Goal: Book appointment/travel/reservation

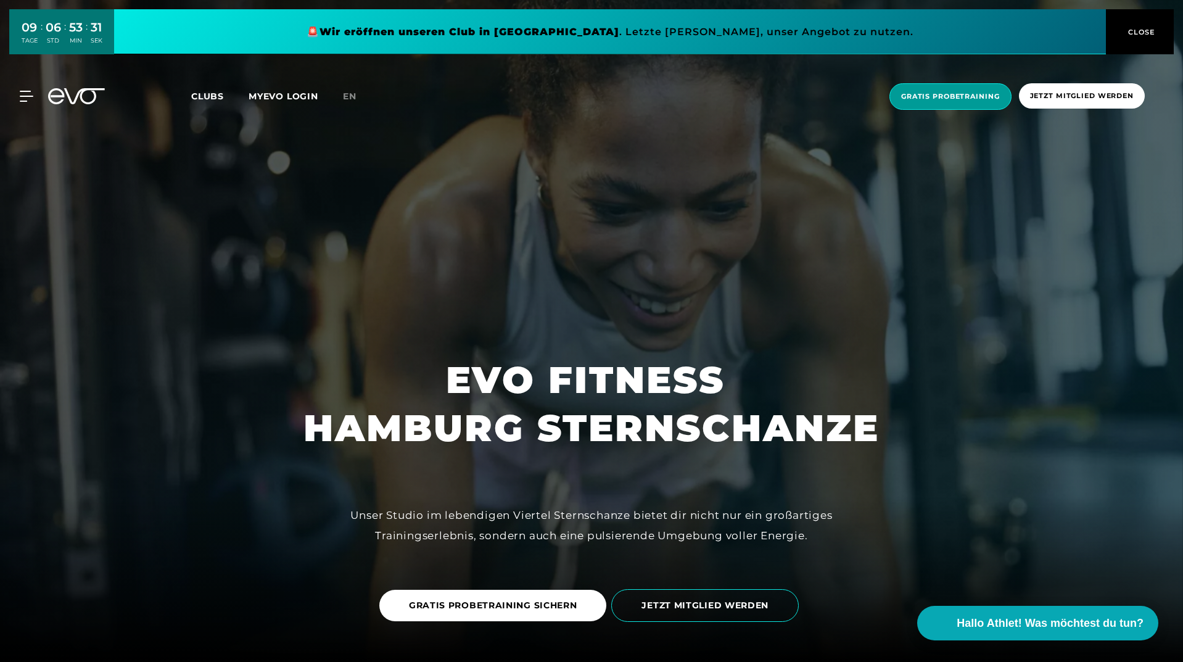
click at [964, 98] on span "Gratis Probetraining" at bounding box center [950, 96] width 99 height 10
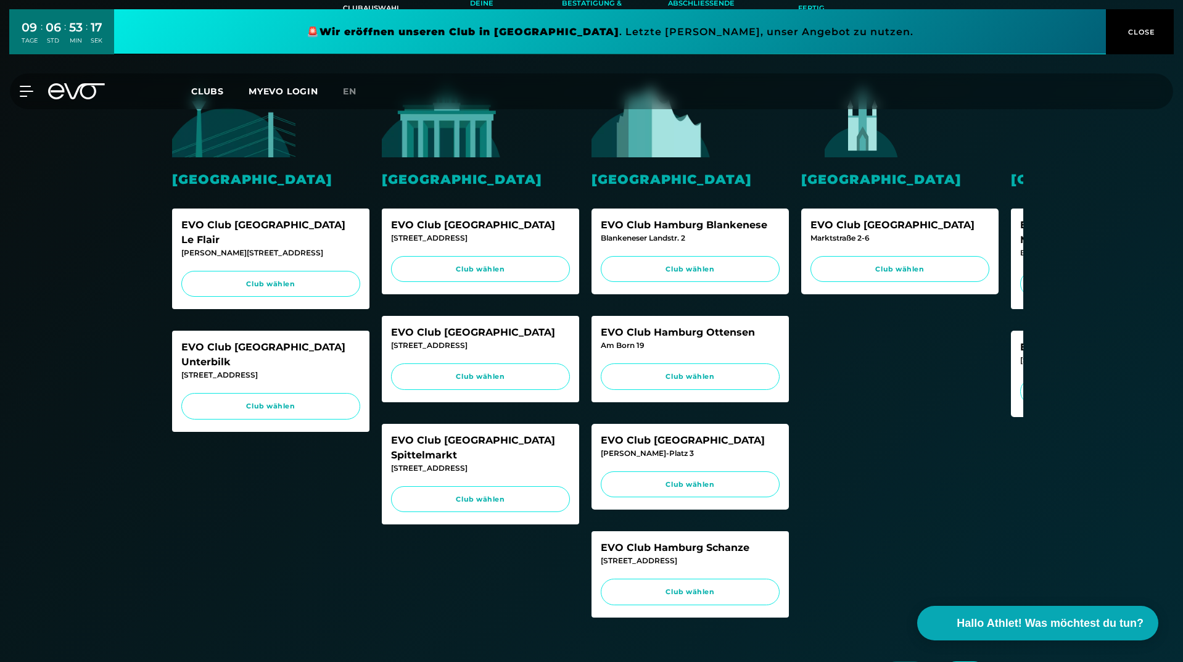
scroll to position [308, 0]
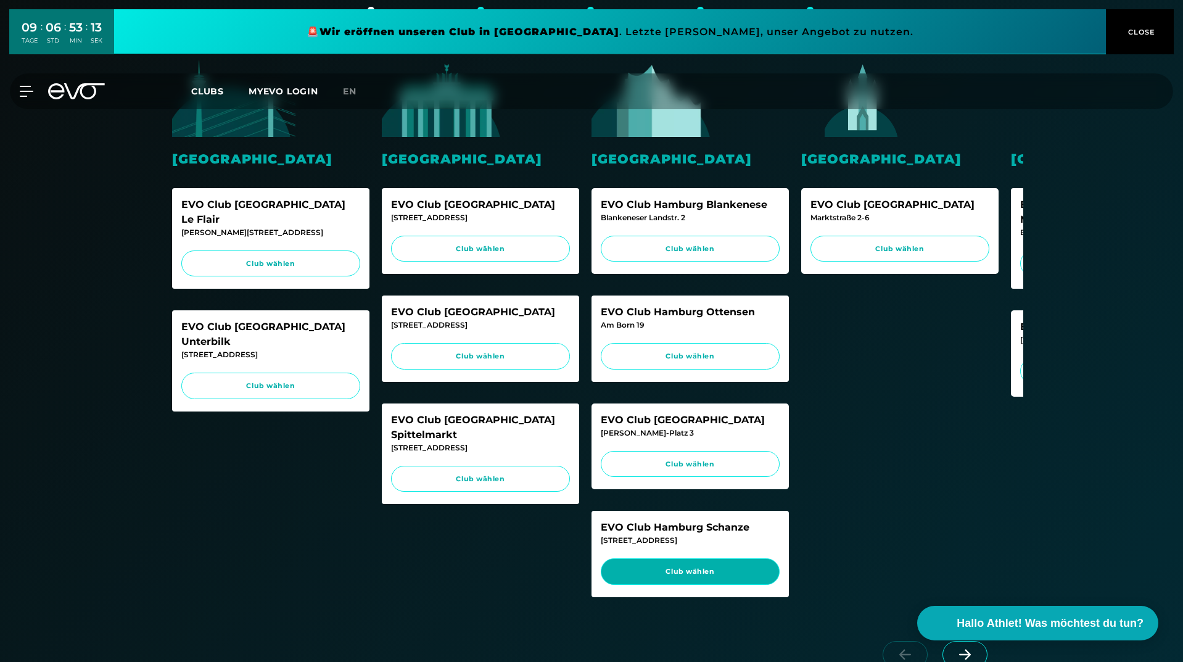
click at [683, 577] on span "Club wählen" at bounding box center [689, 571] width 155 height 10
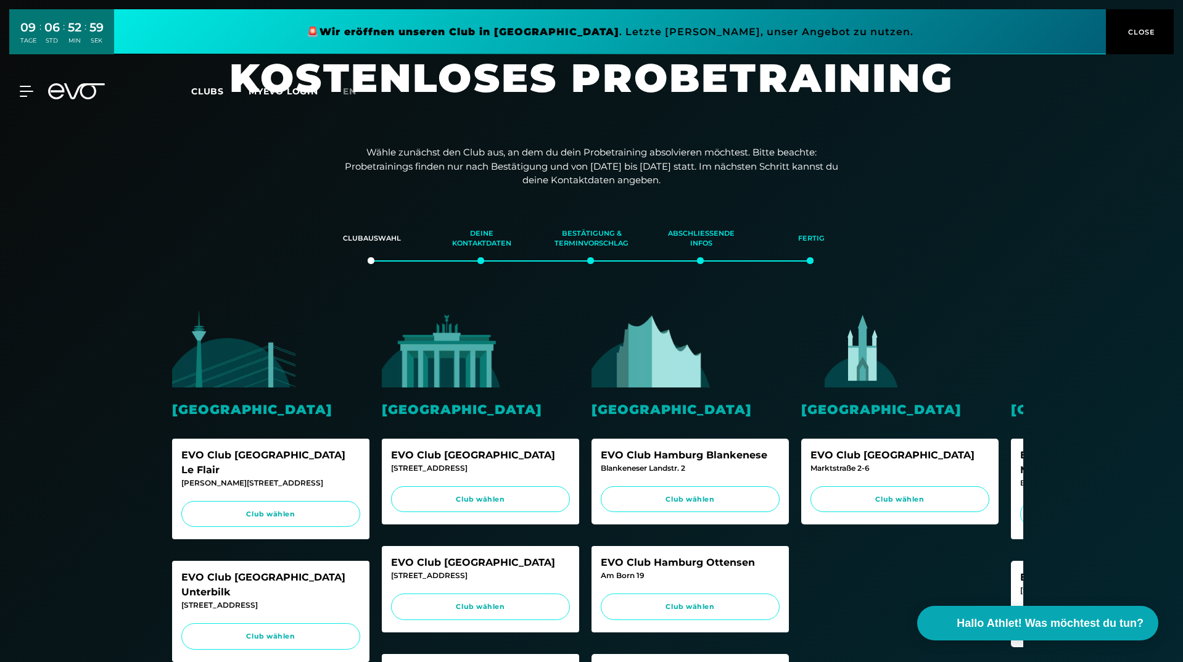
scroll to position [0, 0]
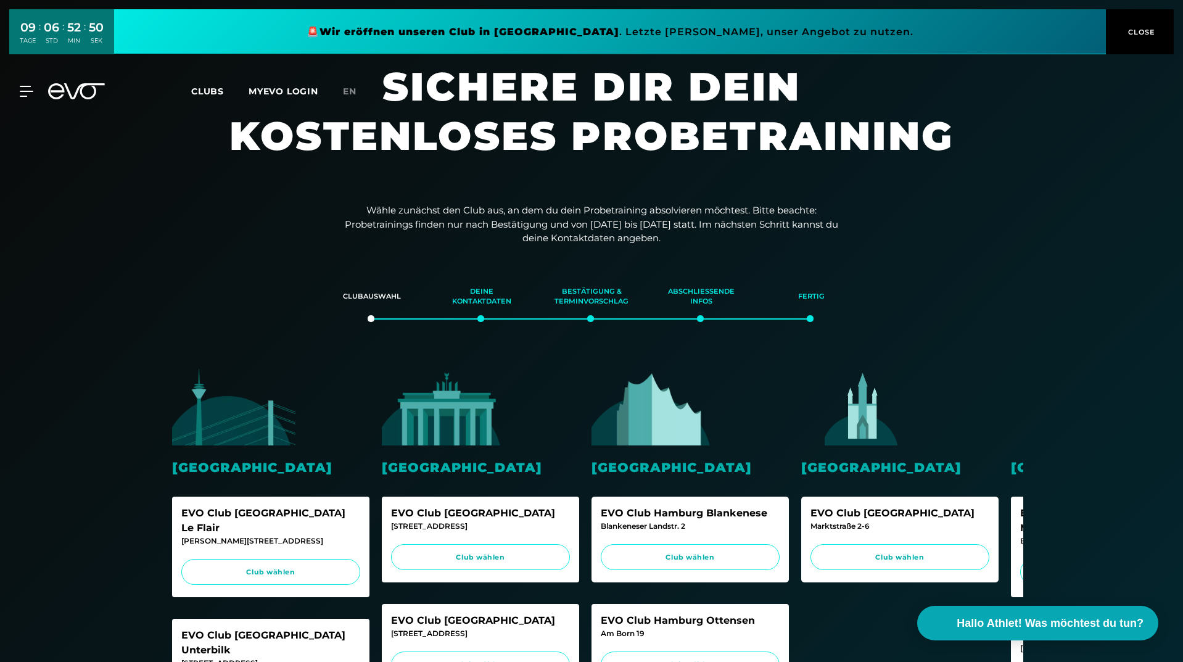
click at [1145, 28] on span "CLOSE" at bounding box center [1140, 32] width 30 height 11
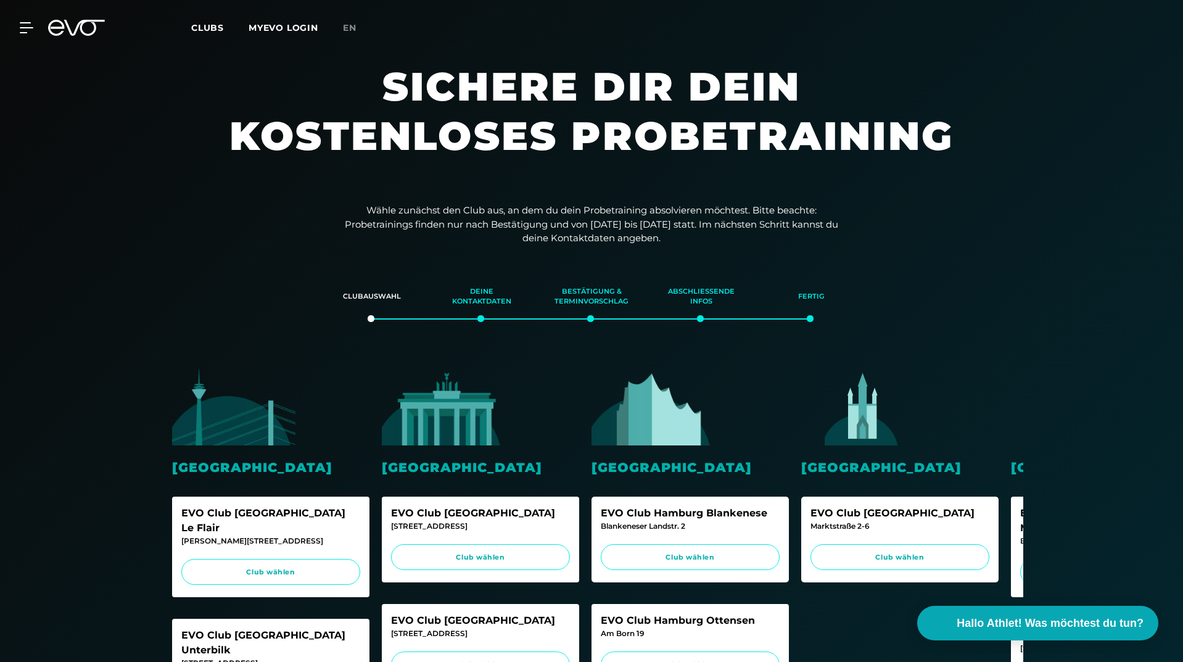
click at [205, 26] on span "Clubs" at bounding box center [207, 27] width 33 height 11
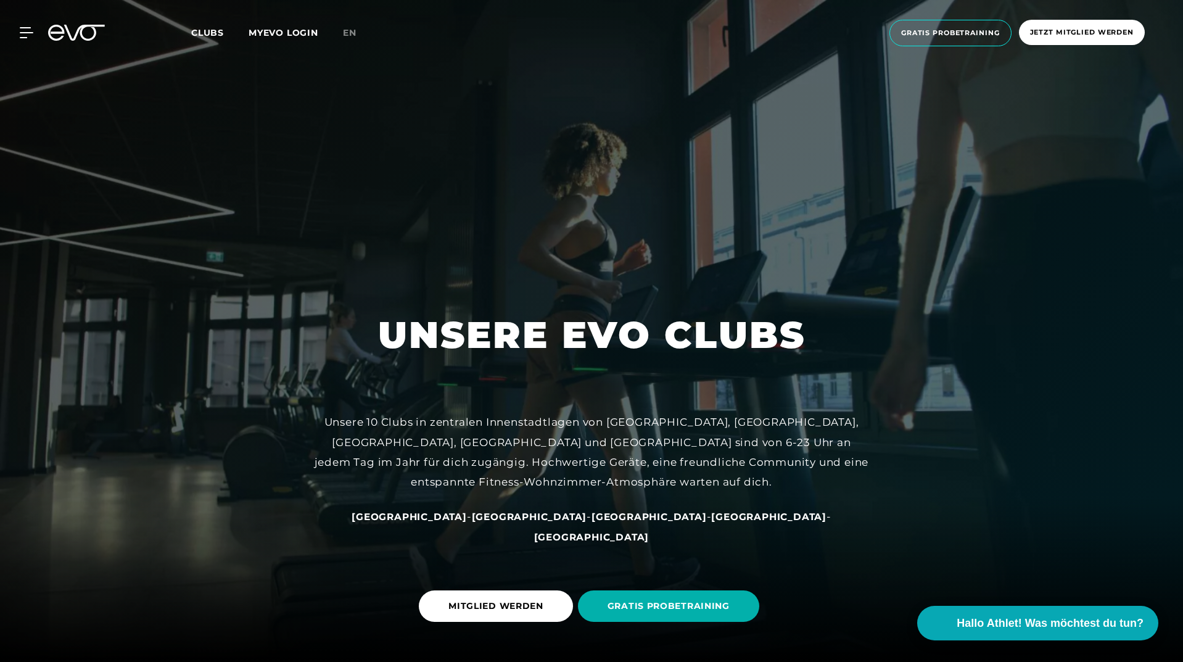
click at [213, 32] on span "Clubs" at bounding box center [207, 32] width 33 height 11
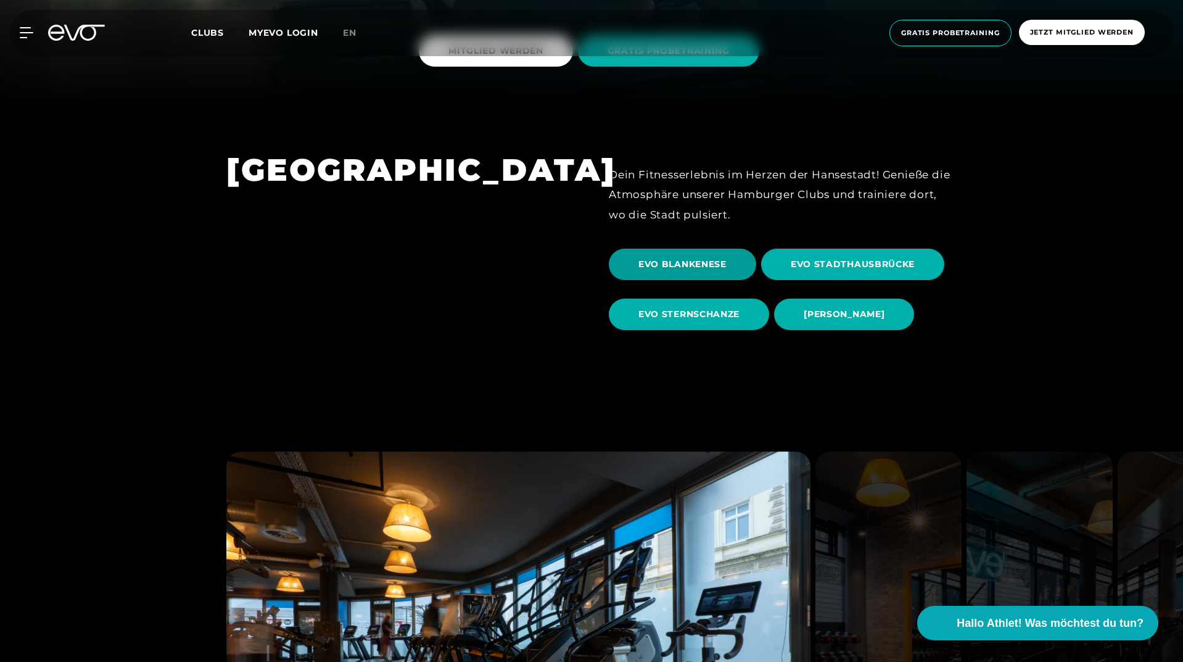
scroll to position [863, 0]
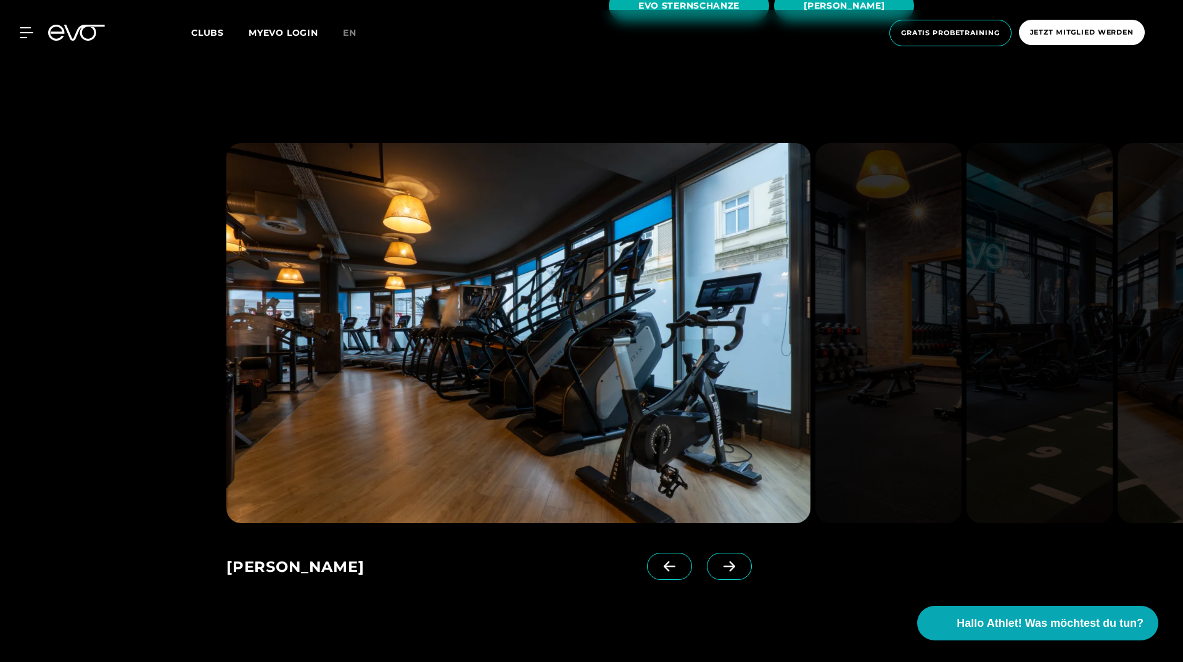
click at [718, 567] on icon at bounding box center [729, 566] width 22 height 11
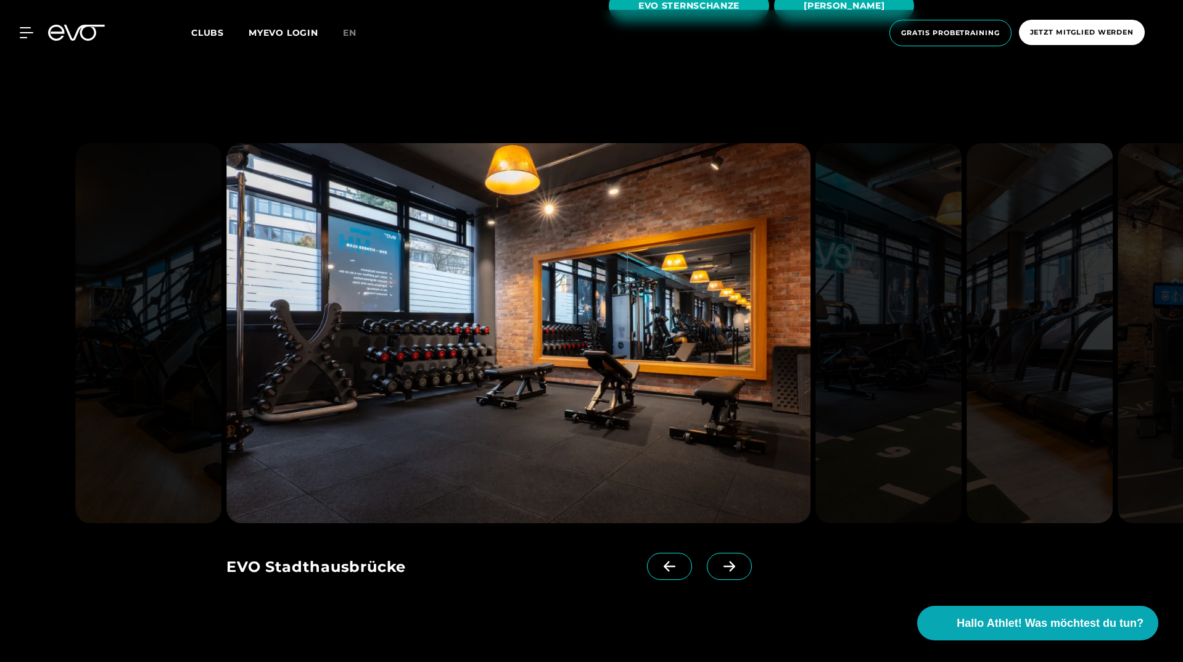
click at [718, 567] on icon at bounding box center [729, 566] width 22 height 11
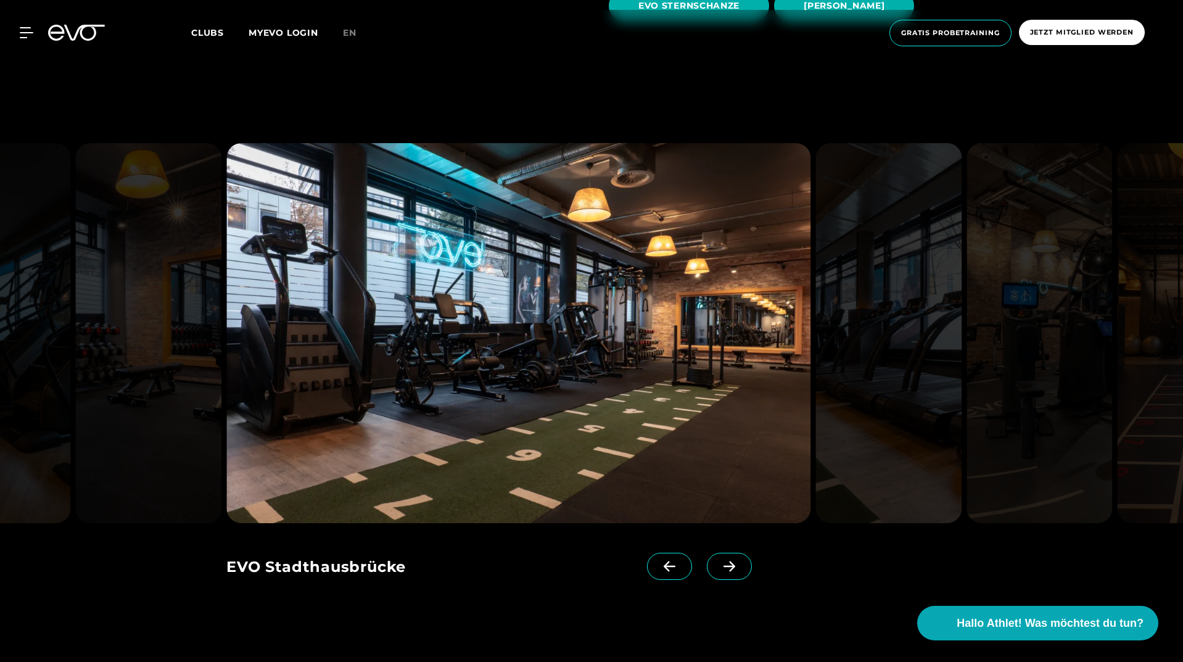
click at [718, 567] on icon at bounding box center [729, 566] width 22 height 11
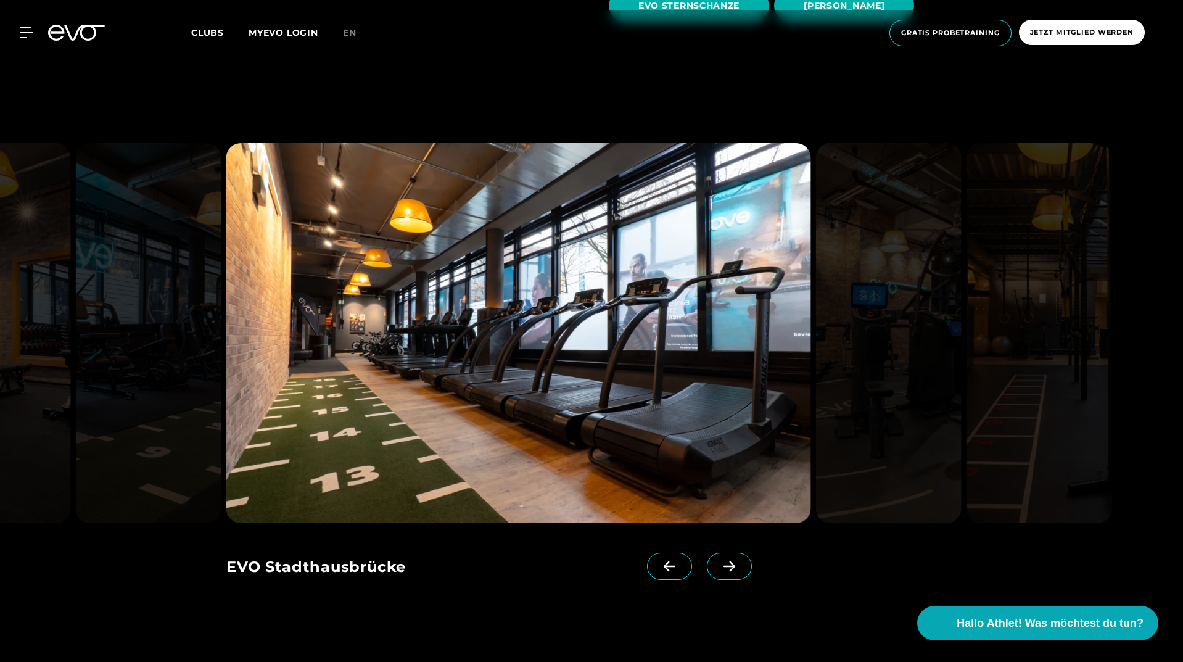
click at [718, 567] on icon at bounding box center [729, 566] width 22 height 11
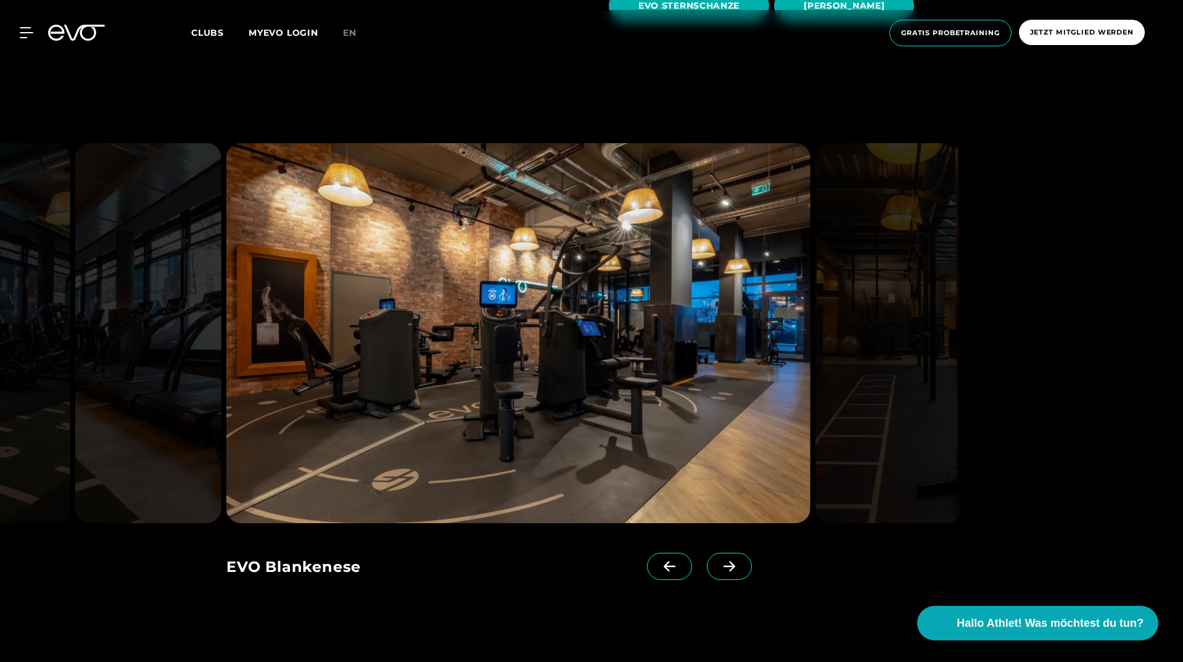
click at [718, 567] on icon at bounding box center [729, 566] width 22 height 11
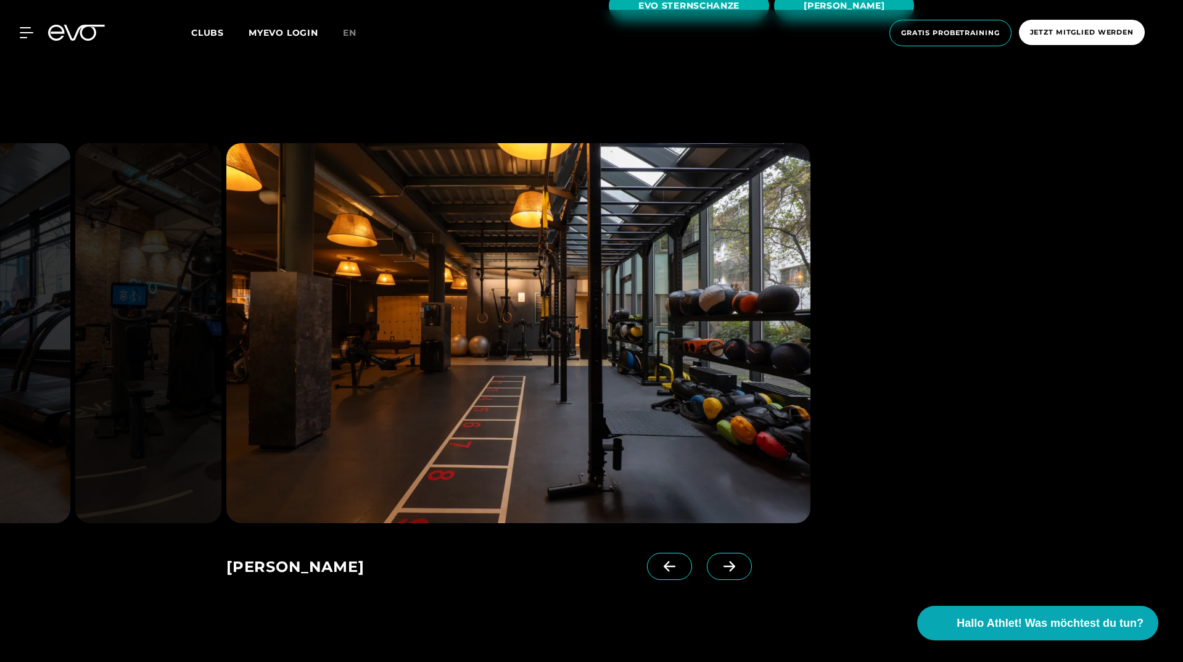
click at [718, 567] on icon at bounding box center [729, 566] width 22 height 11
